Goal: Task Accomplishment & Management: Manage account settings

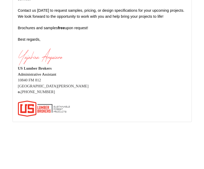
scroll to position [14090, 0]
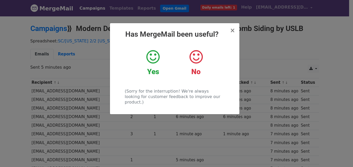
click at [230, 30] on h2 "Has MergeMail been useful?" at bounding box center [174, 34] width 121 height 9
click at [234, 30] on span "×" at bounding box center [232, 30] width 5 height 7
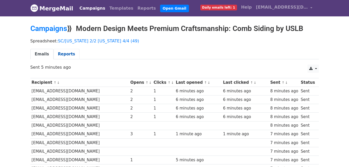
click at [64, 51] on link "Reports" at bounding box center [67, 54] width 26 height 11
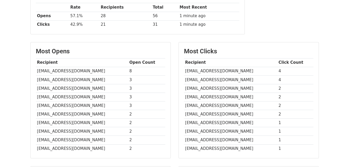
scroll to position [104, 0]
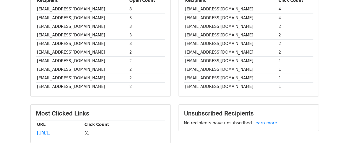
scroll to position [154, 0]
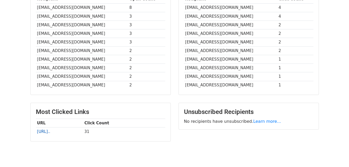
click at [50, 132] on link "https://www.uslumberbrokers..." at bounding box center [43, 131] width 13 height 5
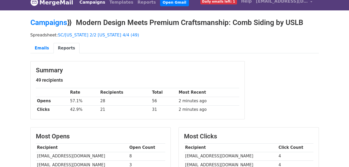
scroll to position [0, 0]
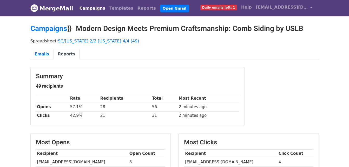
click at [92, 8] on link "Campaigns" at bounding box center [93, 8] width 30 height 10
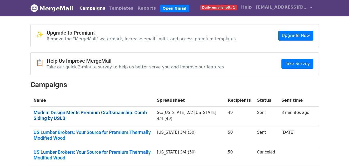
click at [113, 111] on link "Modern Design Meets Premium Craftsmanship: Comb Siding by USLB" at bounding box center [92, 115] width 117 height 11
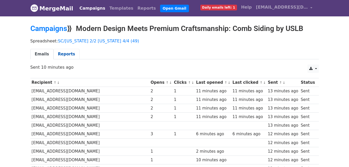
click at [64, 53] on link "Reports" at bounding box center [67, 54] width 26 height 11
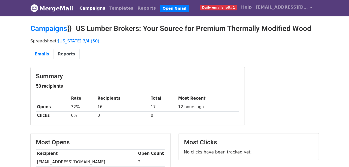
click at [80, 9] on link "Campaigns" at bounding box center [93, 8] width 30 height 10
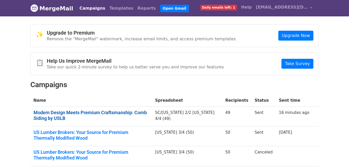
click at [130, 110] on link "Modern Design Meets Premium Craftsmanship: Comb Siding by USLB" at bounding box center [91, 115] width 115 height 11
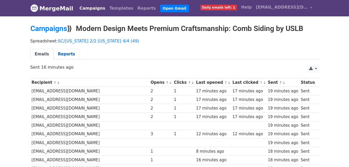
click at [65, 52] on link "Reports" at bounding box center [67, 54] width 26 height 11
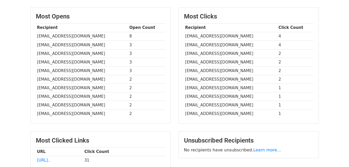
scroll to position [130, 0]
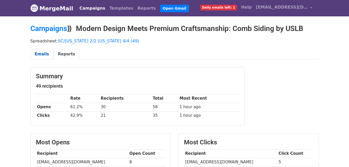
click at [45, 55] on link "Emails" at bounding box center [41, 54] width 23 height 11
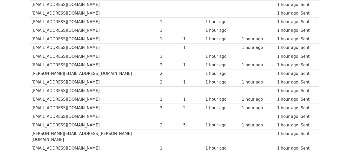
scroll to position [362, 0]
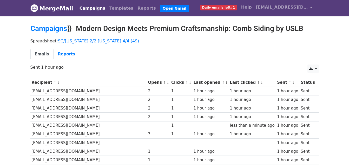
click at [85, 7] on link "Campaigns" at bounding box center [93, 8] width 30 height 10
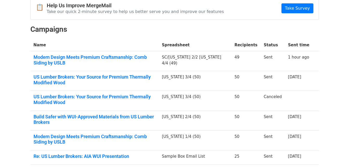
scroll to position [81, 0]
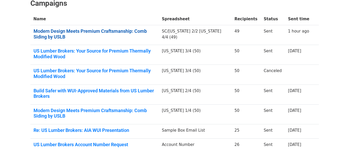
click at [153, 31] on link "Modern Design Meets Premium Craftsmanship: Comb Siding by USLB" at bounding box center [95, 33] width 122 height 11
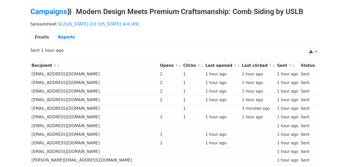
scroll to position [26, 0]
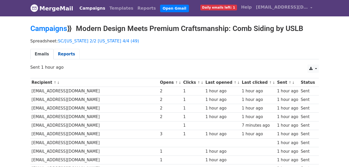
click at [61, 51] on link "Reports" at bounding box center [67, 54] width 26 height 11
